Goal: Ask a question: Ask a question

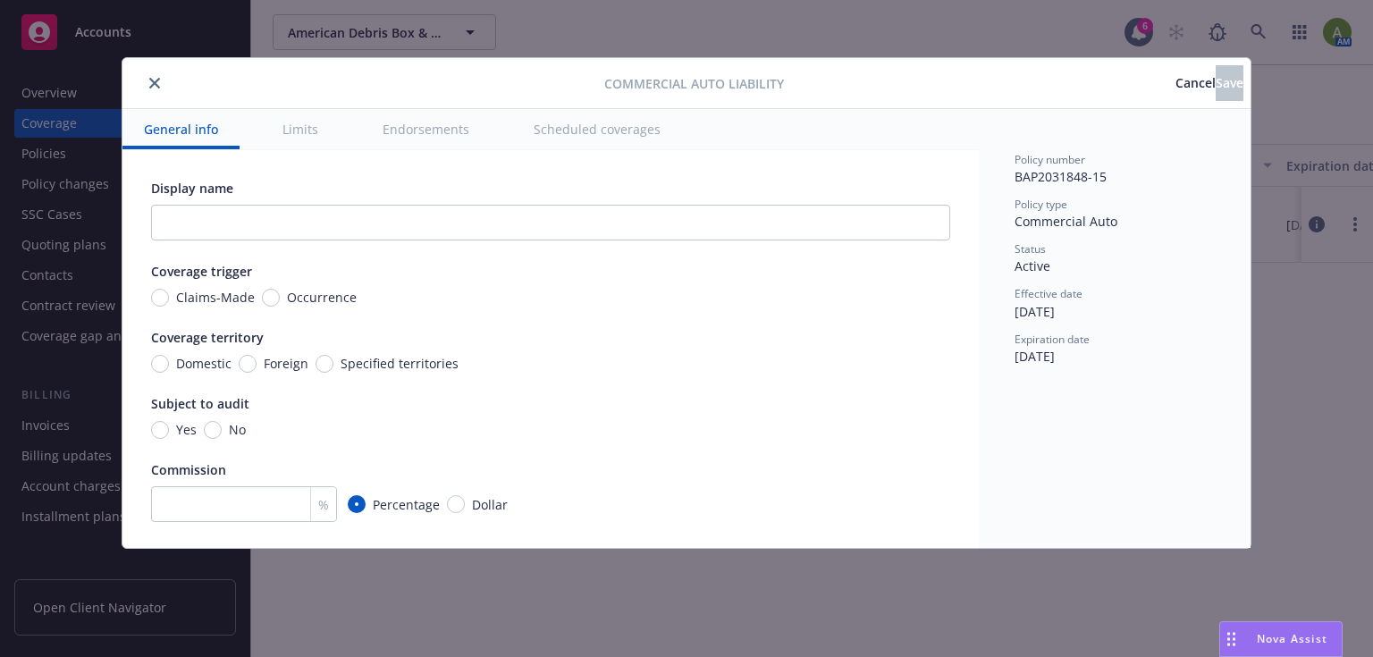
click at [161, 82] on button "close" at bounding box center [154, 82] width 21 height 21
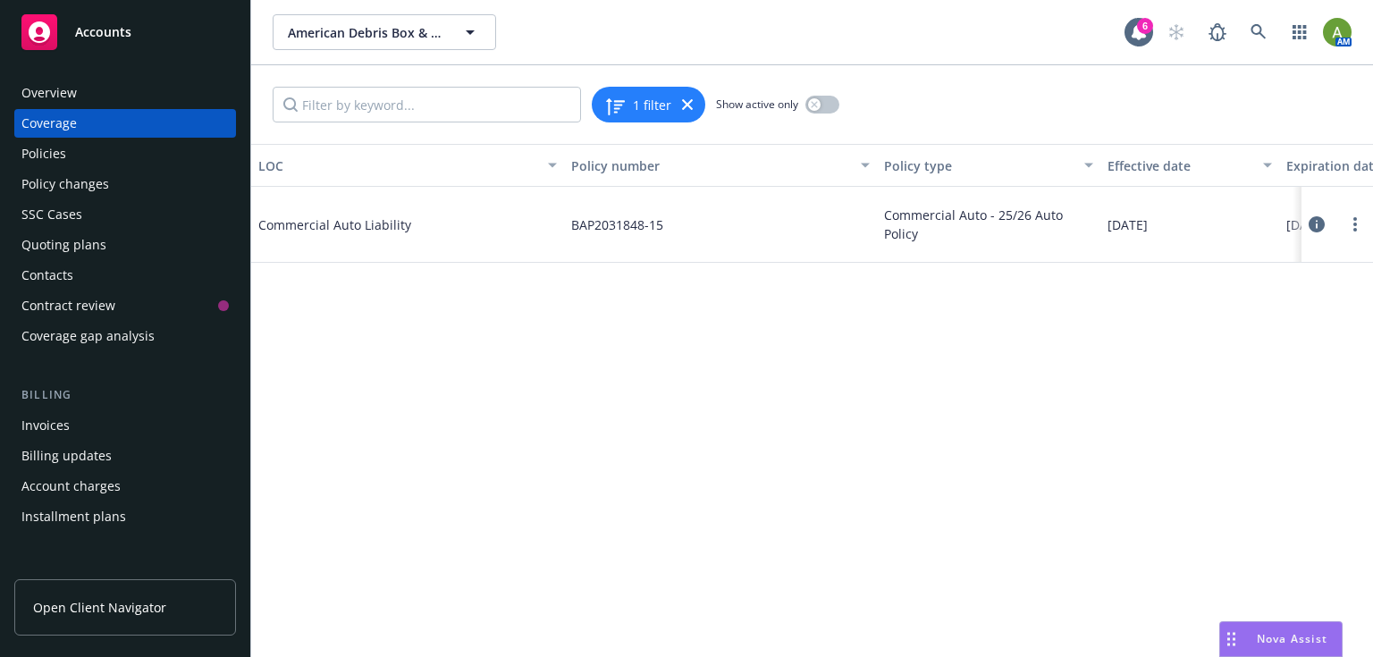
click at [89, 39] on span "Accounts" at bounding box center [103, 32] width 56 height 14
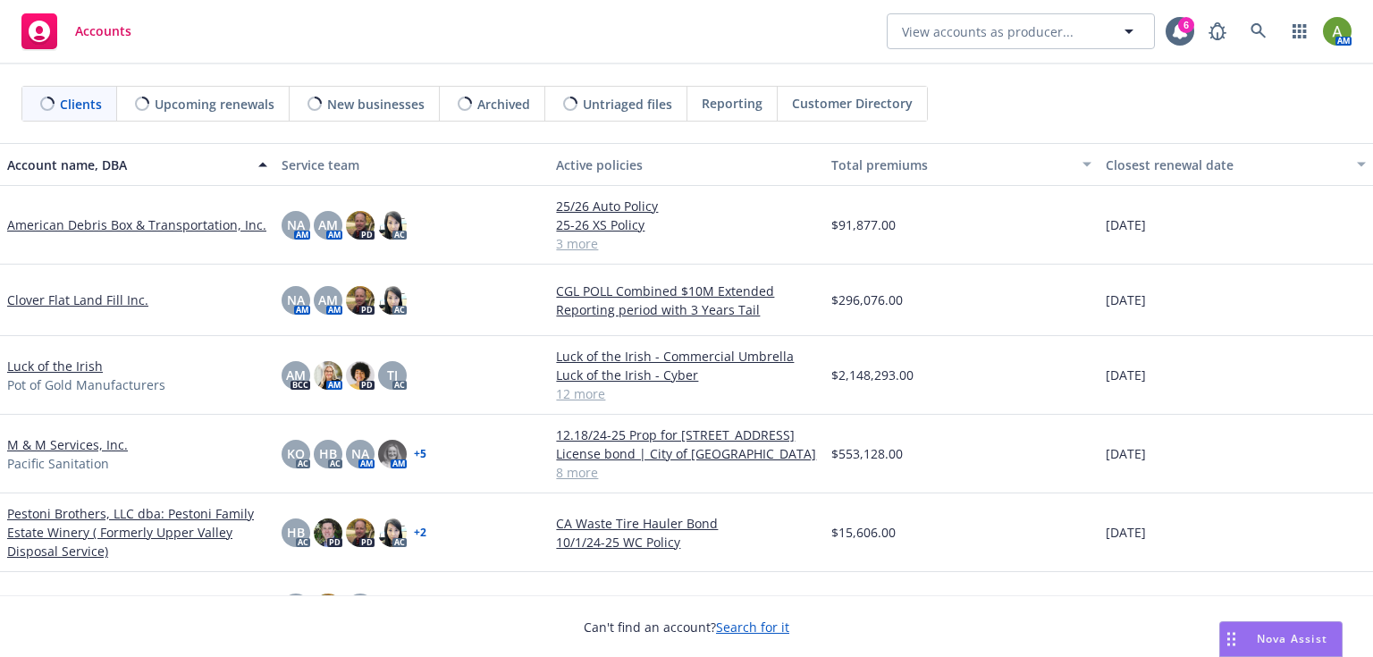
click at [1276, 633] on span "Nova Assist" at bounding box center [1292, 638] width 71 height 15
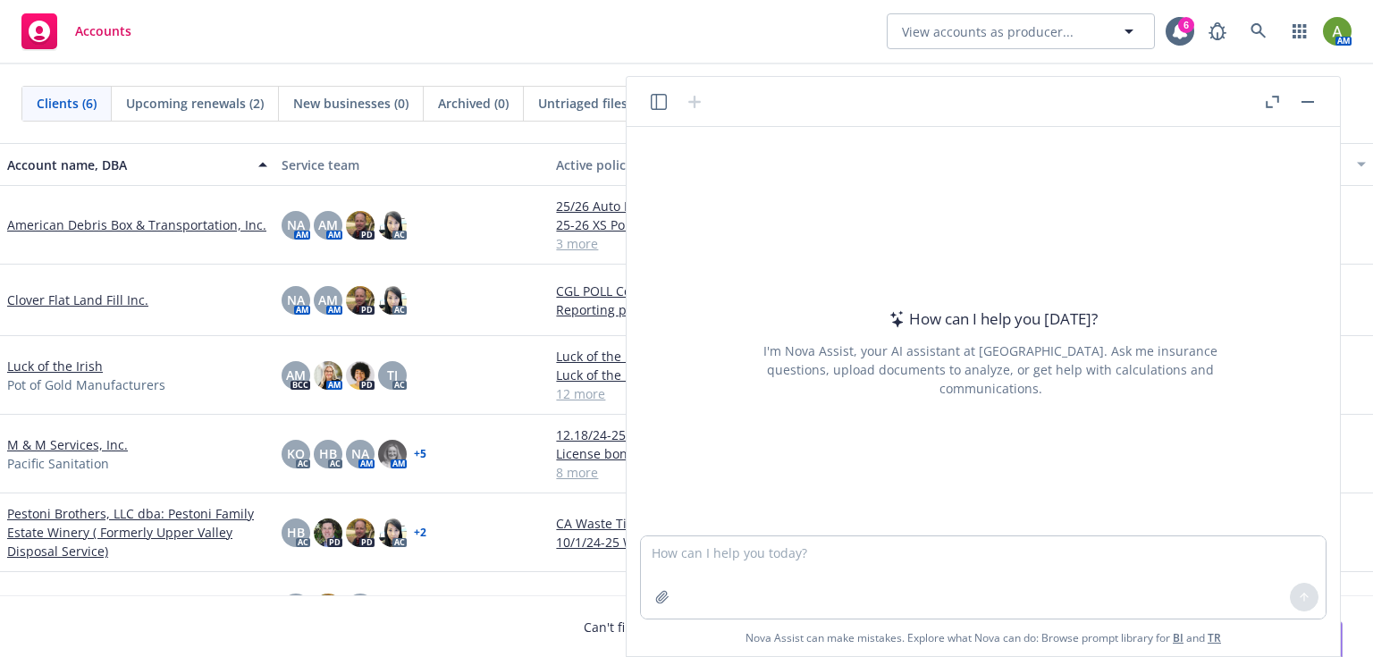
click at [1220, 621] on button "Nova Assist" at bounding box center [1281, 639] width 123 height 36
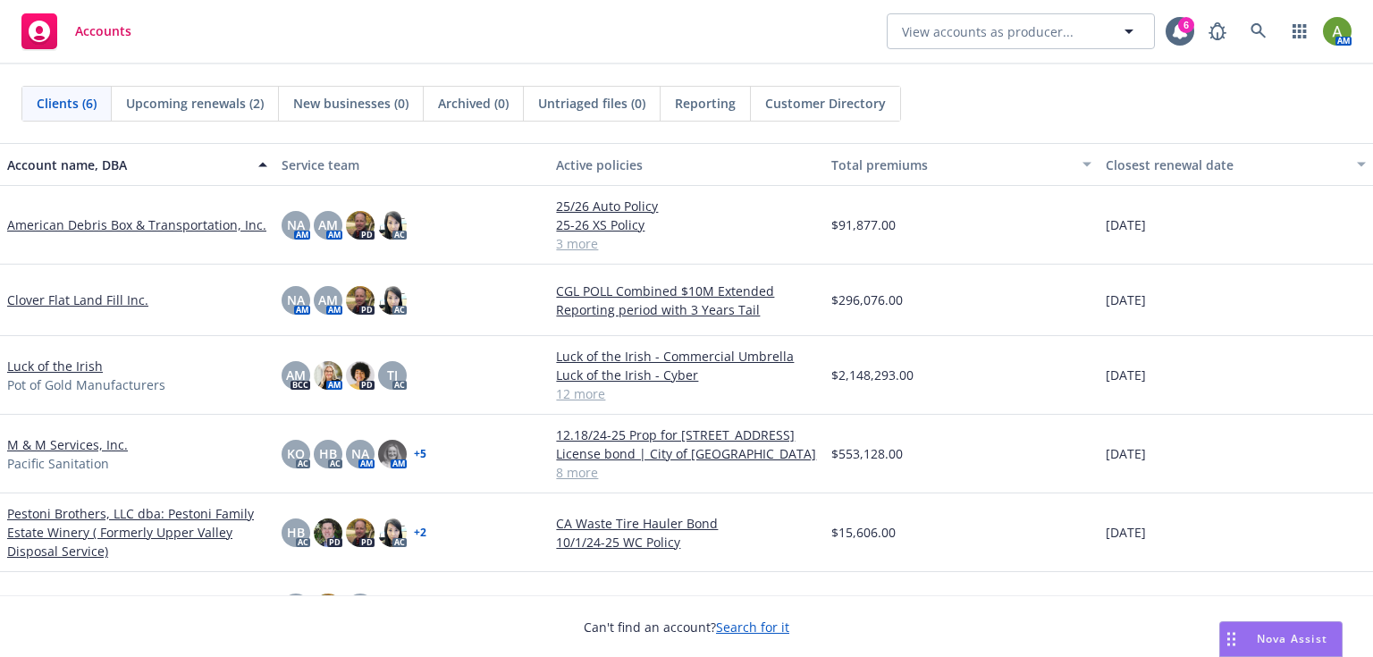
click at [1220, 621] on button "Nova Assist" at bounding box center [1281, 639] width 123 height 36
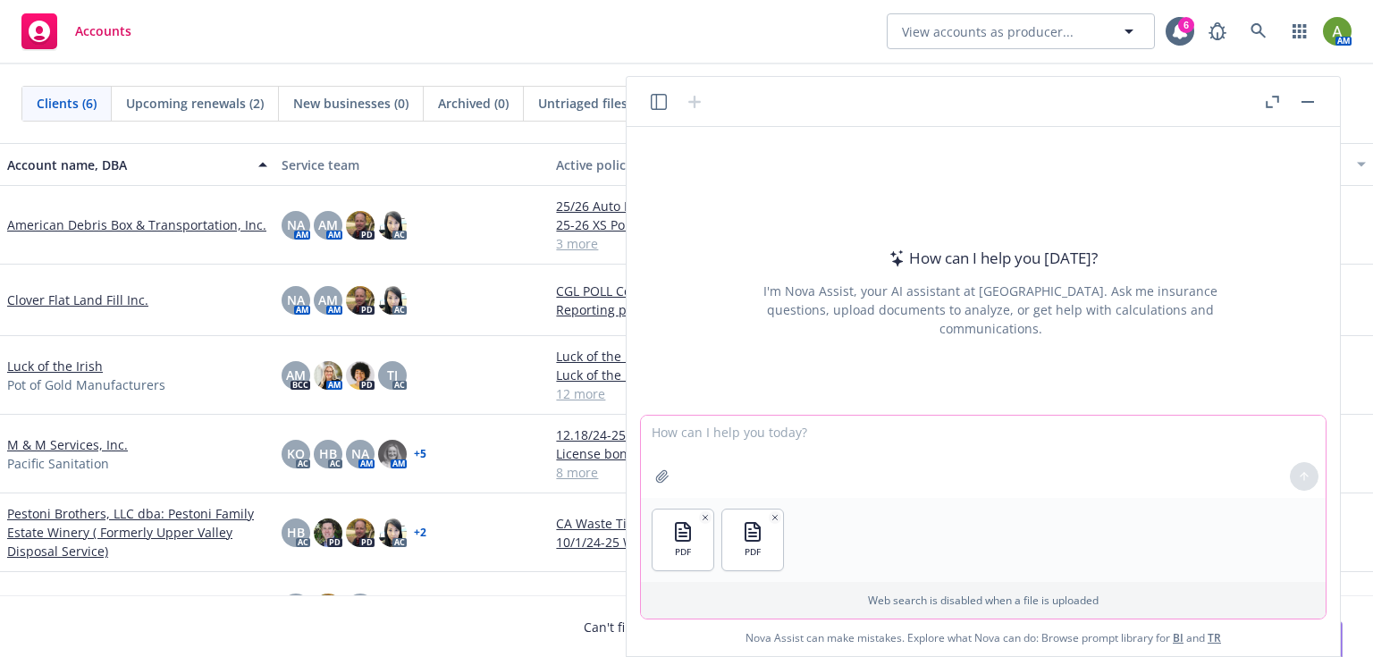
click at [663, 433] on textarea at bounding box center [983, 457] width 685 height 82
type textarea "can you review these two documents and highlight any language changes per secti…"
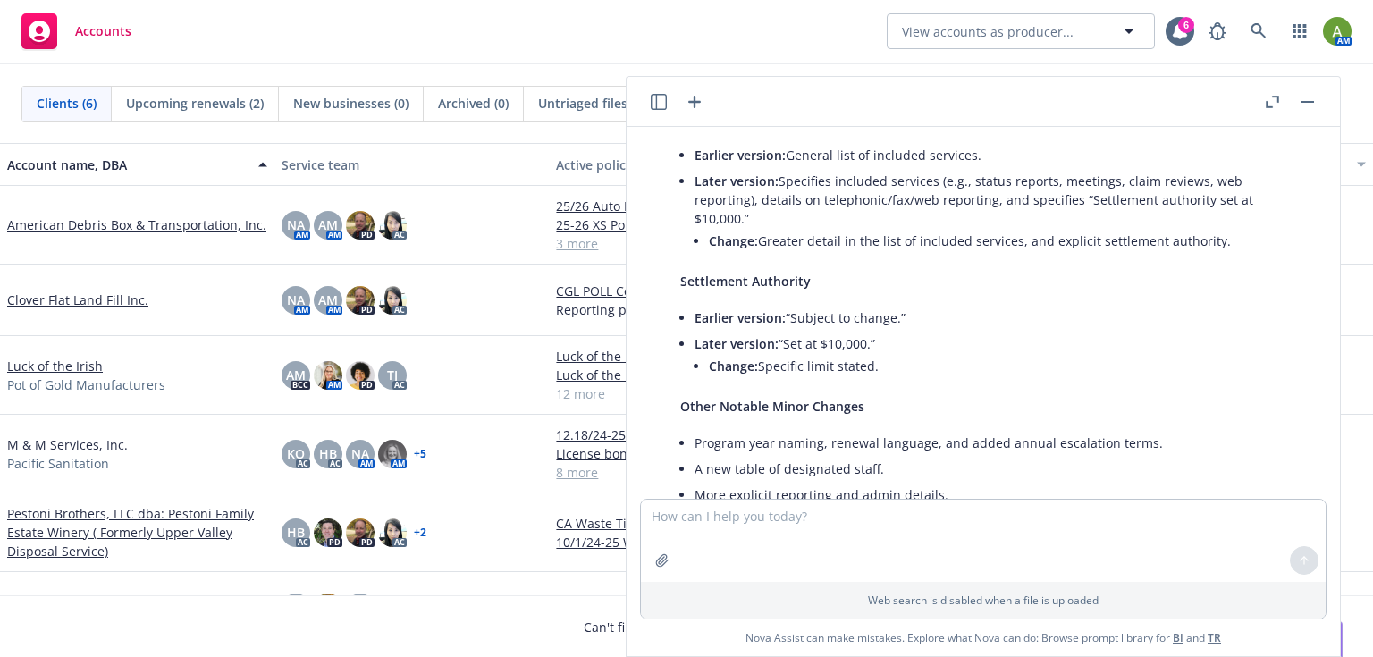
scroll to position [1060, 0]
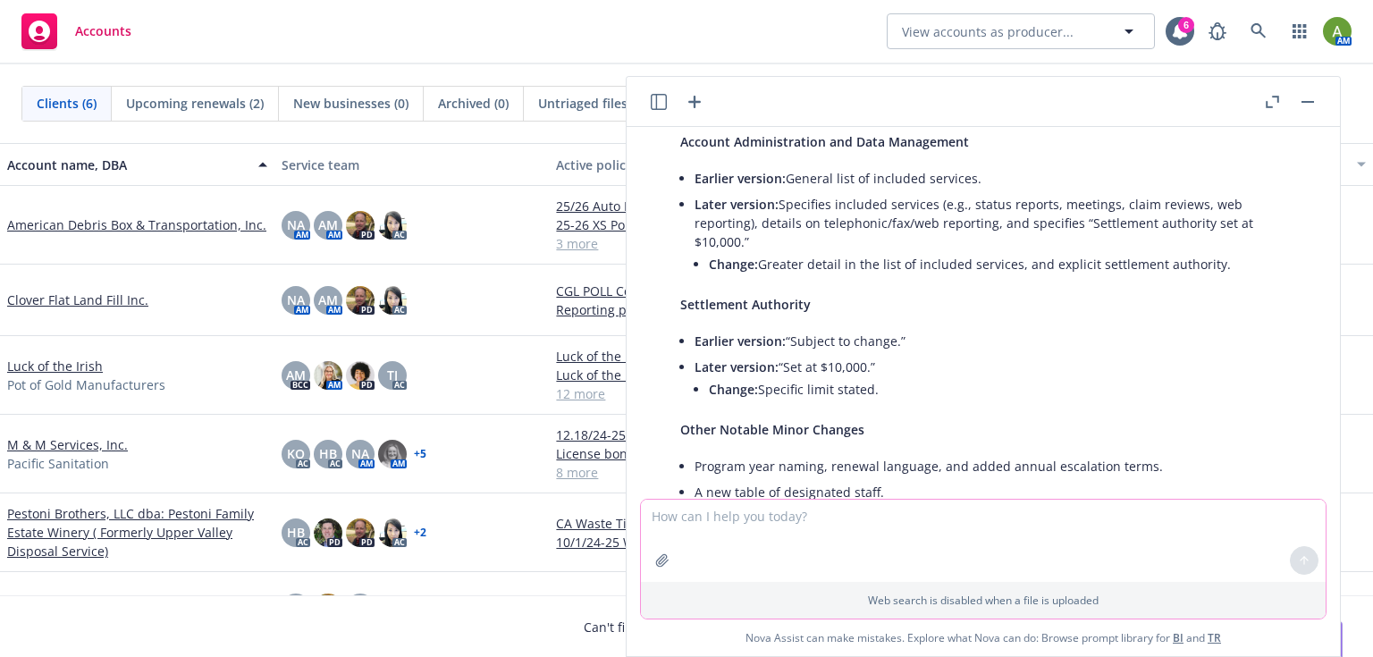
click at [664, 566] on icon "button" at bounding box center [662, 560] width 14 height 14
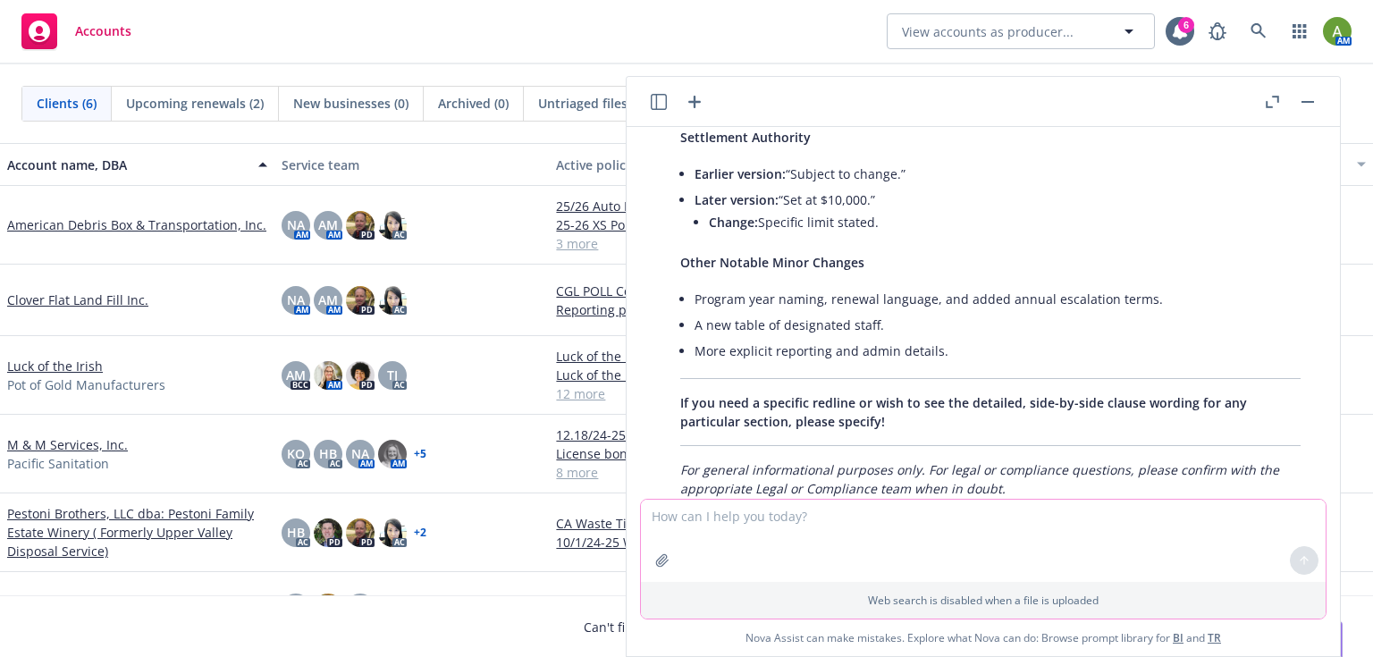
scroll to position [1275, 0]
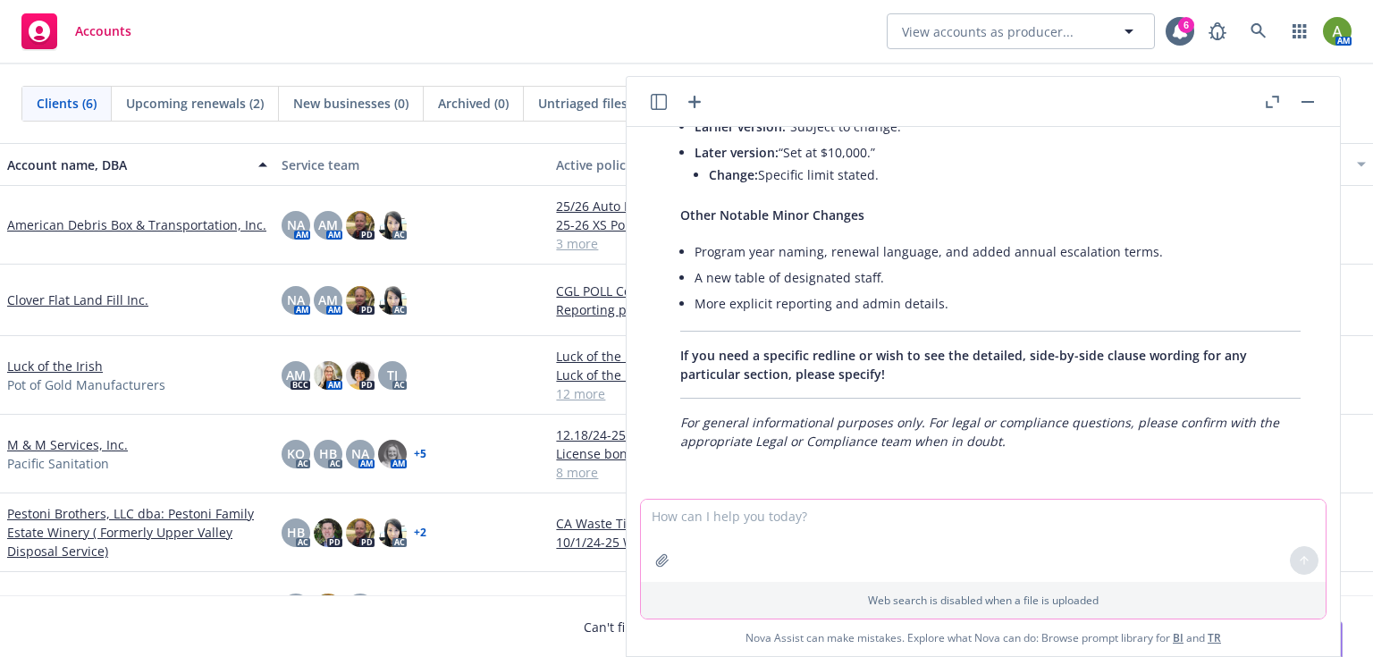
click at [744, 520] on textarea at bounding box center [983, 541] width 685 height 82
click at [784, 517] on textarea at bounding box center [983, 541] width 685 height 82
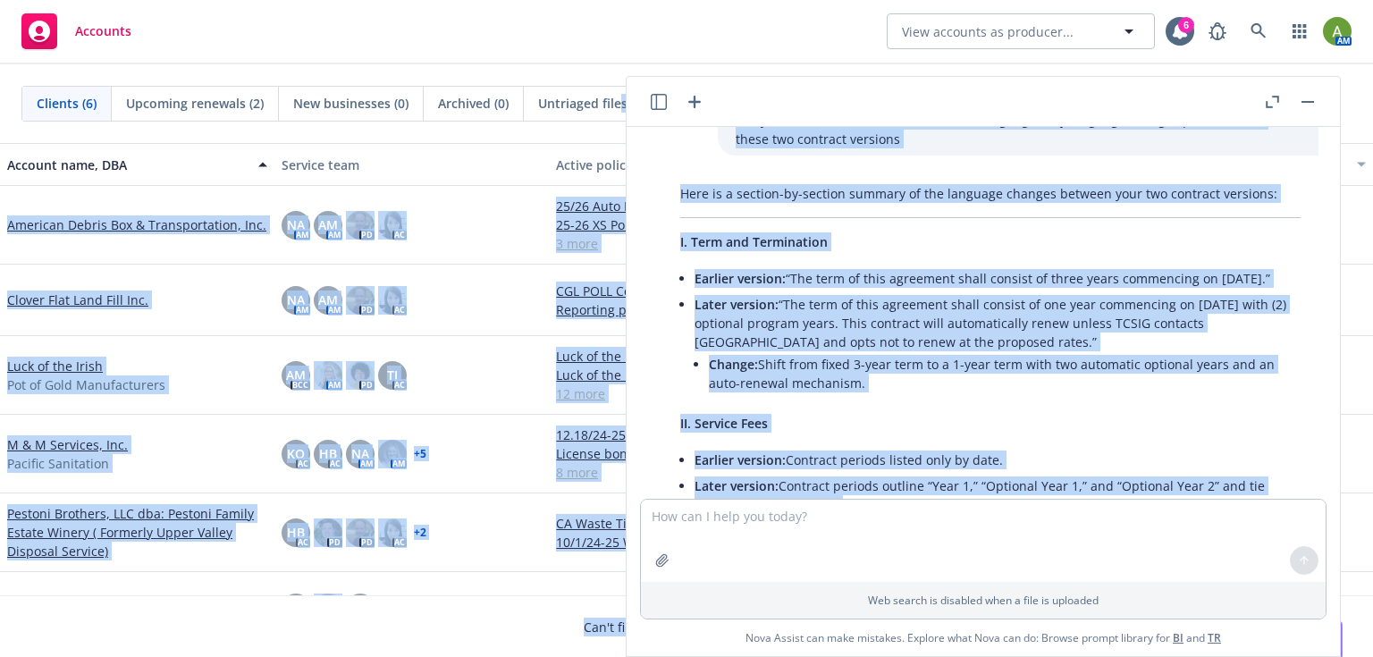
scroll to position [0, 0]
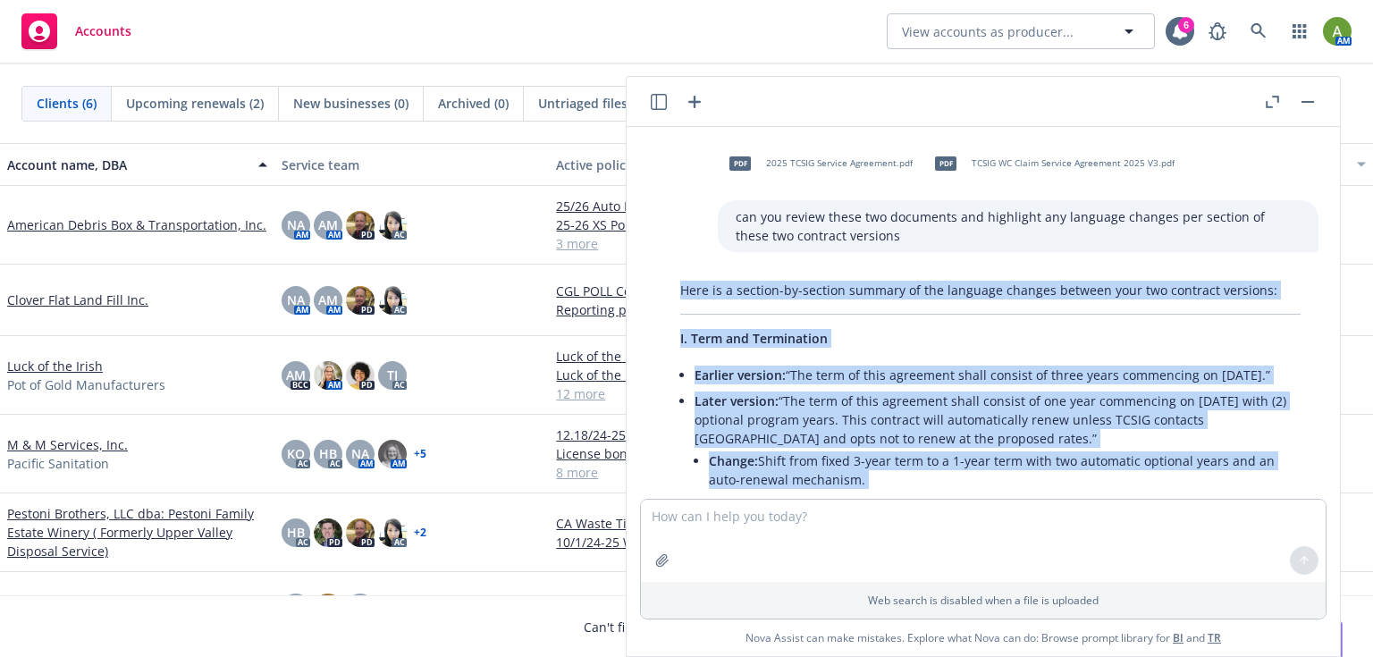
drag, startPoint x: 967, startPoint y: 300, endPoint x: 665, endPoint y: 284, distance: 302.6
copy div "Lore ip d sitamet-co-adipisc elitsed do eiu temporin utlabor etdolor magn ali e…"
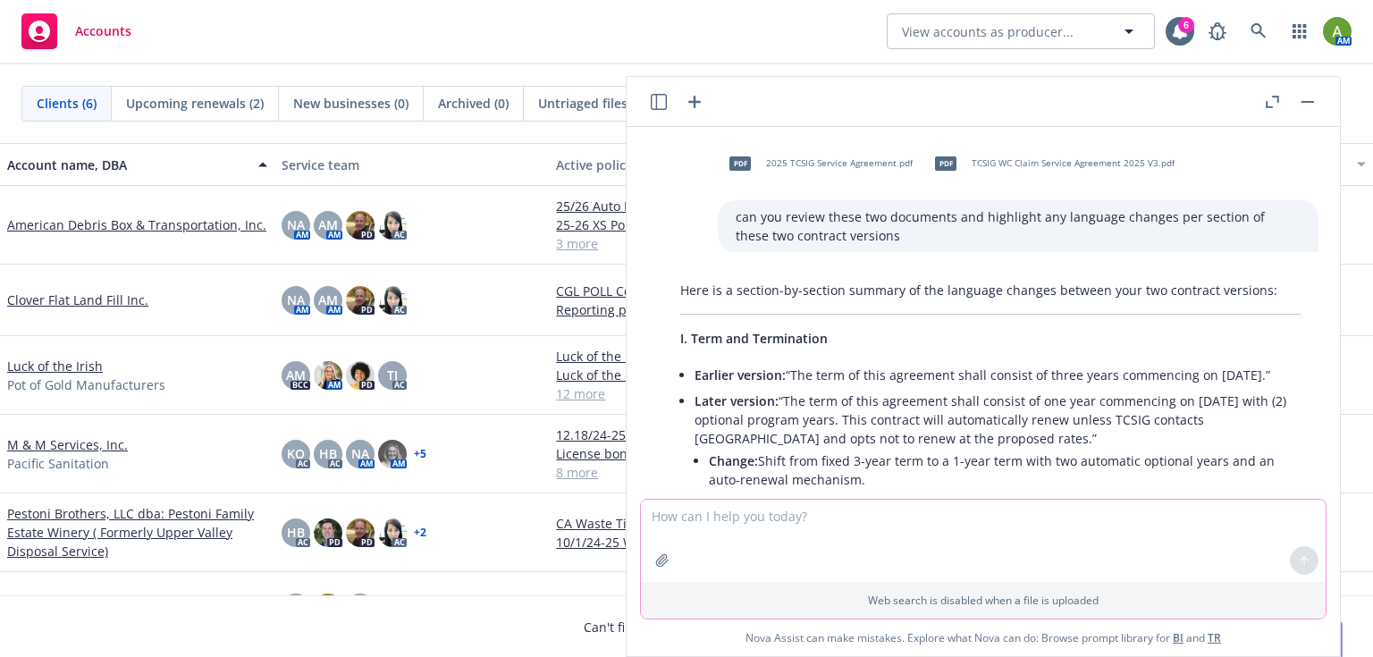
click at [741, 526] on textarea at bounding box center [983, 541] width 685 height 82
type textarea "can take the V3 document and update it highlighting these changes"
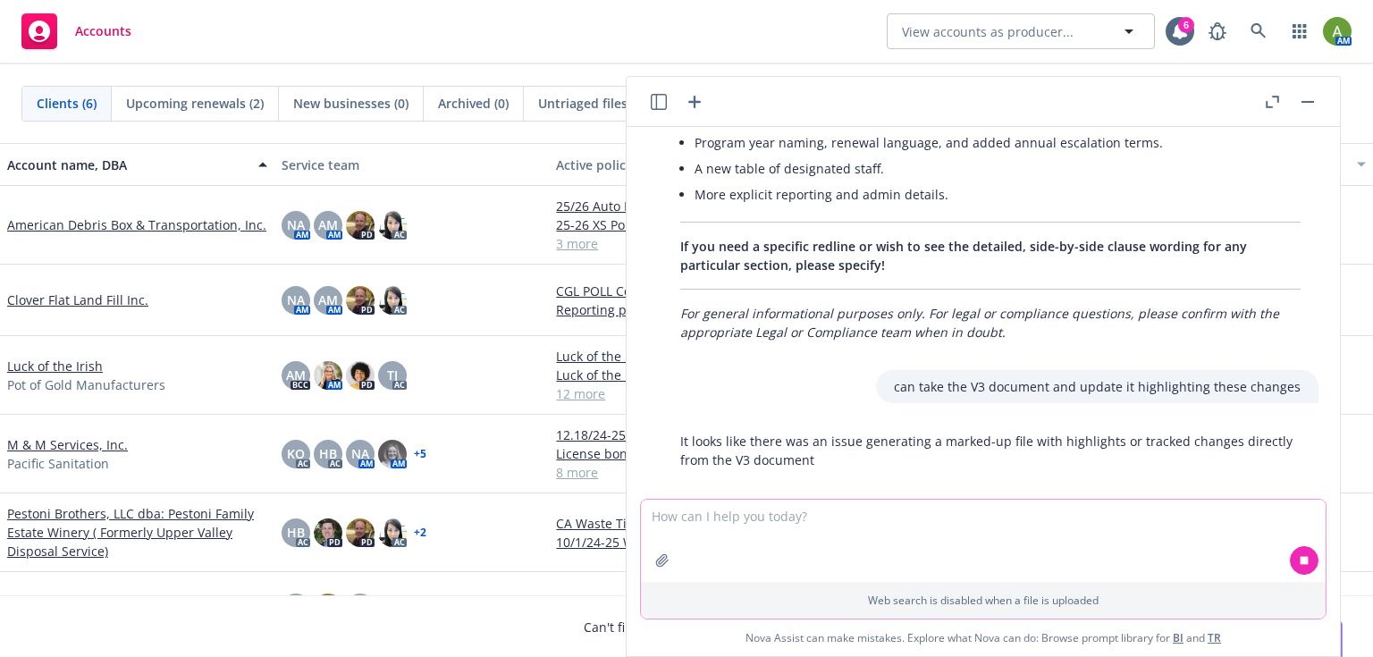
scroll to position [1398, 0]
